Goal: Information Seeking & Learning: Check status

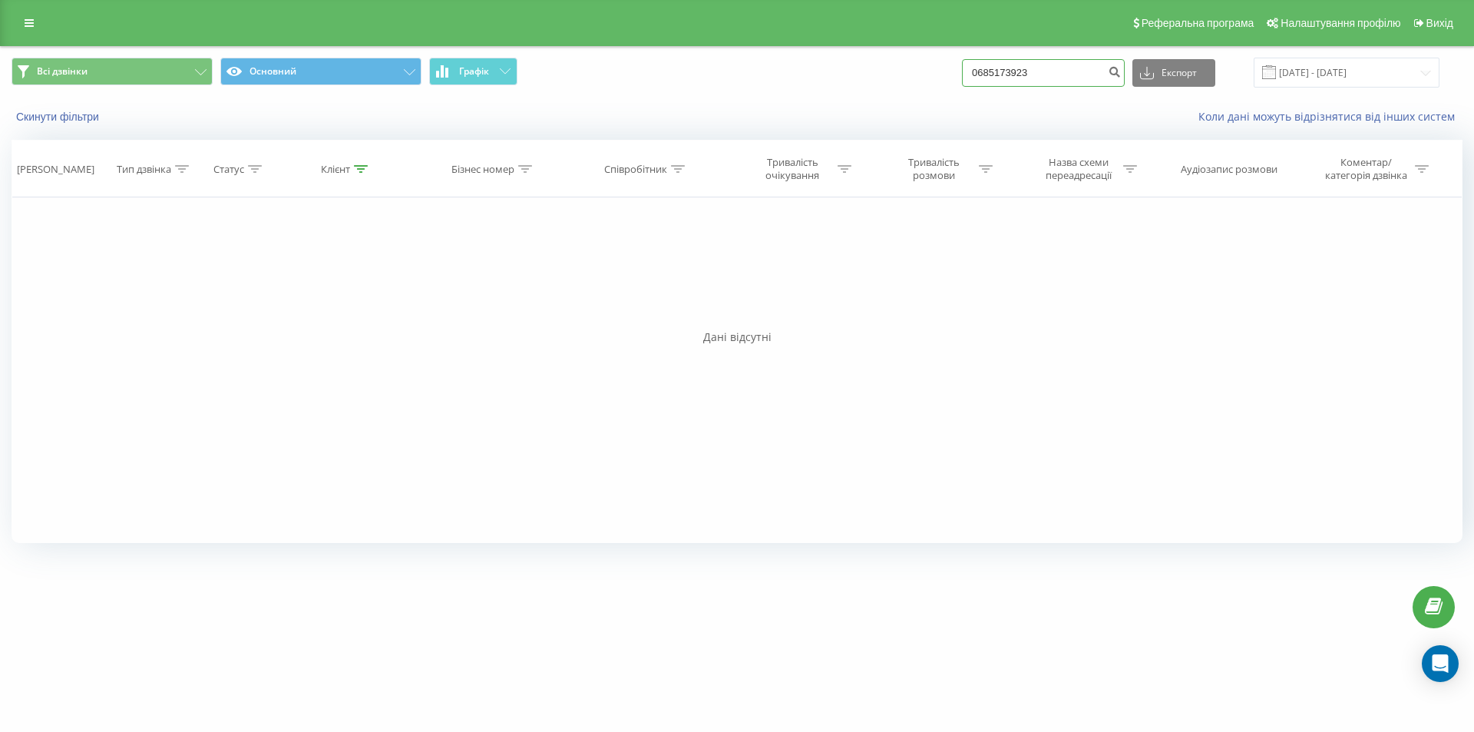
drag, startPoint x: 914, startPoint y: 78, endPoint x: 894, endPoint y: 81, distance: 21.0
click at [894, 81] on div "Всі дзвінки Основний Графік 0685173923 Експорт .csv .xls .xlsx [DATE] - [DATE]" at bounding box center [737, 73] width 1451 height 30
type input "0964862671"
click at [1121, 73] on icon "submit" at bounding box center [1114, 69] width 13 height 9
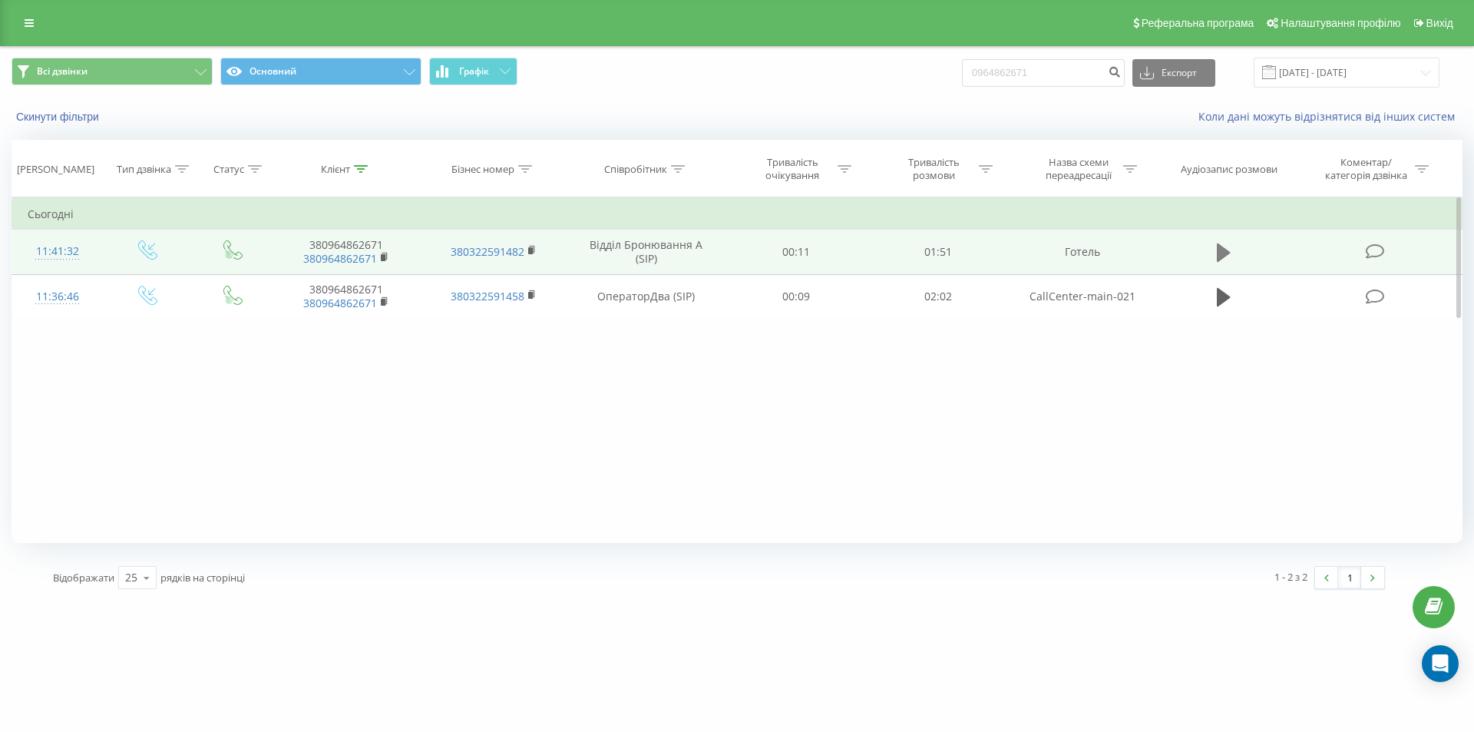
click at [1230, 253] on icon at bounding box center [1224, 252] width 14 height 18
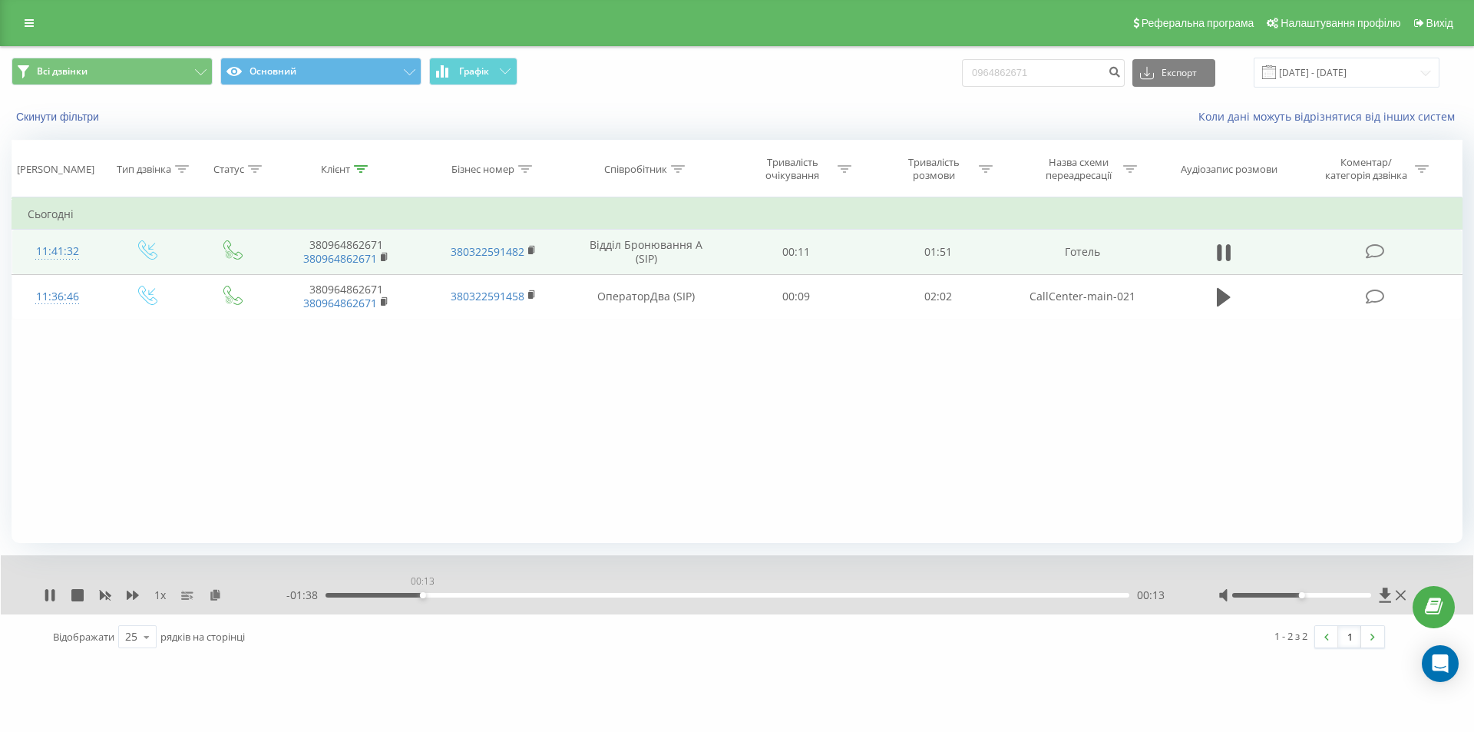
drag, startPoint x: 339, startPoint y: 596, endPoint x: 449, endPoint y: 605, distance: 111.0
click at [449, 605] on div "1 x - 01:38 00:13 00:13" at bounding box center [737, 584] width 1473 height 59
drag, startPoint x: 462, startPoint y: 595, endPoint x: 494, endPoint y: 595, distance: 32.2
click at [494, 595] on div "00:21" at bounding box center [728, 595] width 804 height 5
click at [50, 595] on icon at bounding box center [50, 595] width 12 height 12
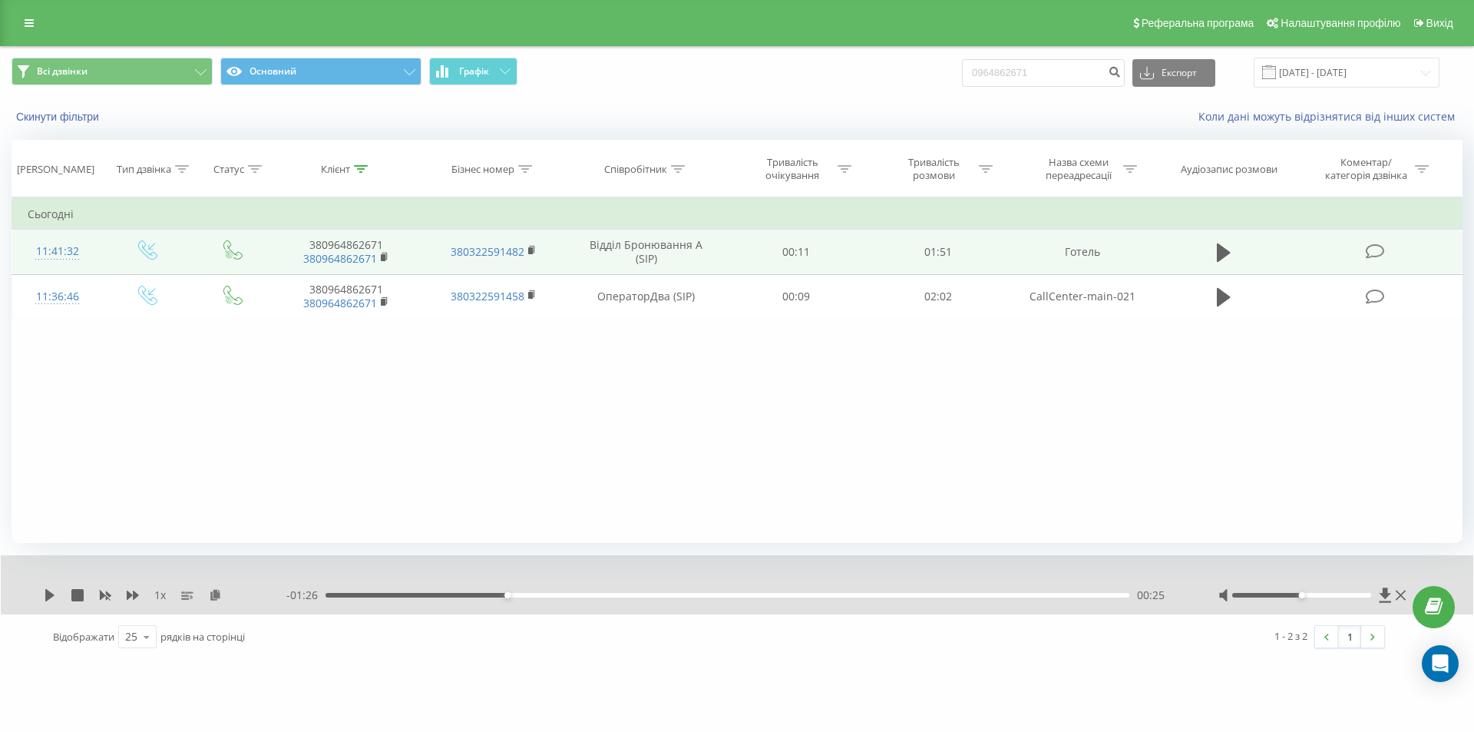
click at [1031, 672] on div "emilyresort.com.ua 0964862671 Проекти emilyresort.com.ua Дашборд Центр звернень…" at bounding box center [737, 366] width 1474 height 732
